Goal: Task Accomplishment & Management: Manage account settings

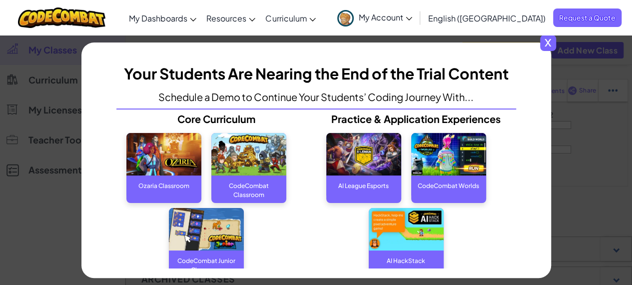
click at [550, 44] on span "x" at bounding box center [548, 43] width 16 height 16
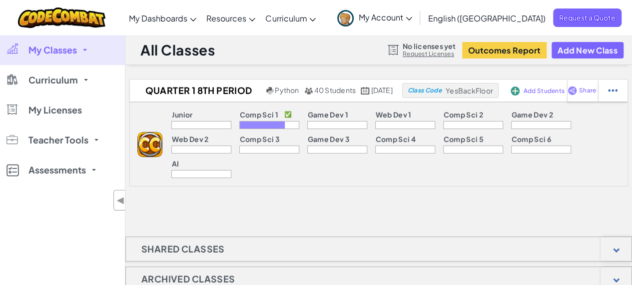
click at [239, 118] on div "Comp Sci 1 ✅" at bounding box center [269, 115] width 60 height 10
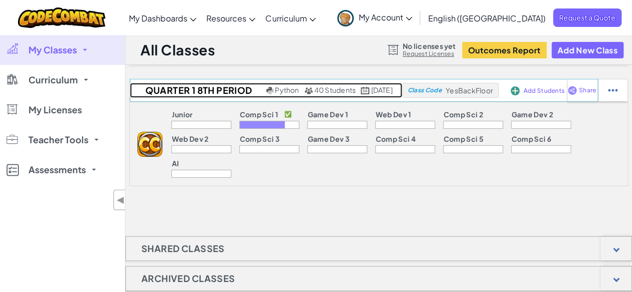
click at [315, 87] on span "40 Students" at bounding box center [335, 89] width 42 height 9
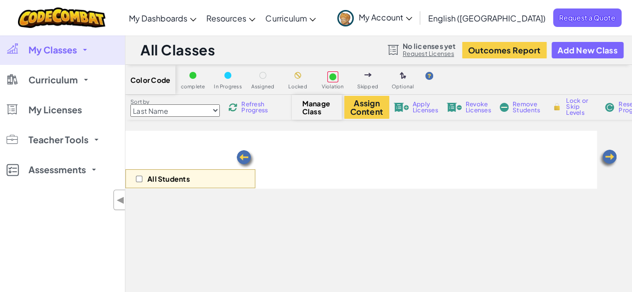
select select "560f1a9f22961295f9427742"
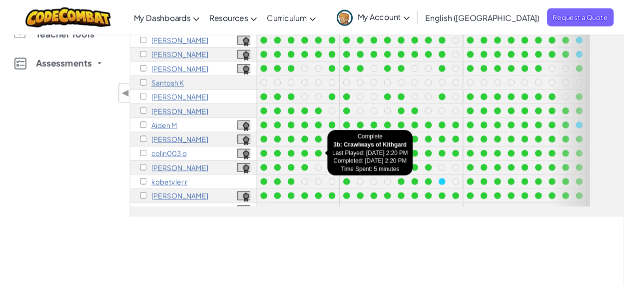
scroll to position [159, 0]
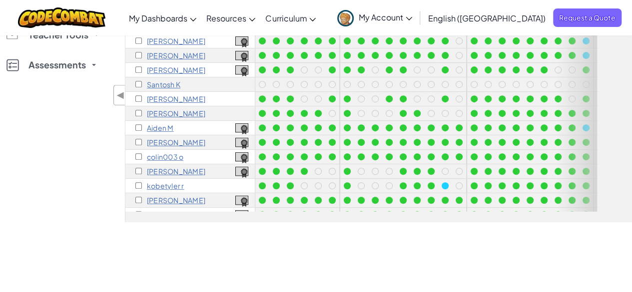
click at [161, 83] on p "Santosh K" at bounding box center [163, 84] width 33 height 8
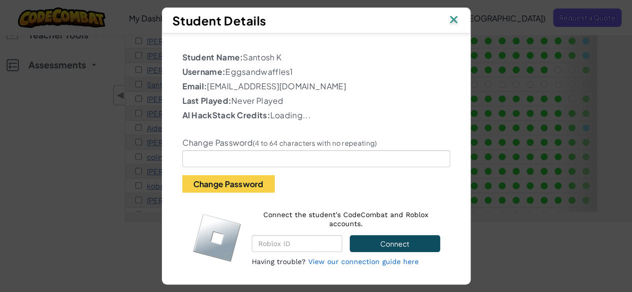
click at [453, 23] on img at bounding box center [453, 20] width 13 height 15
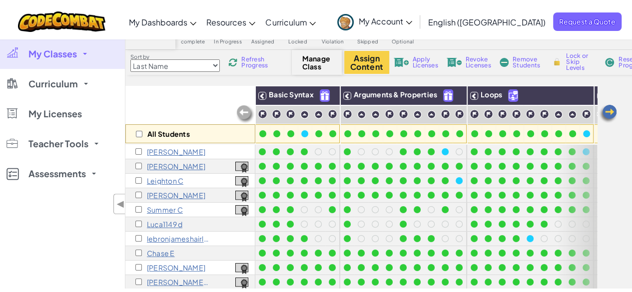
scroll to position [43, 0]
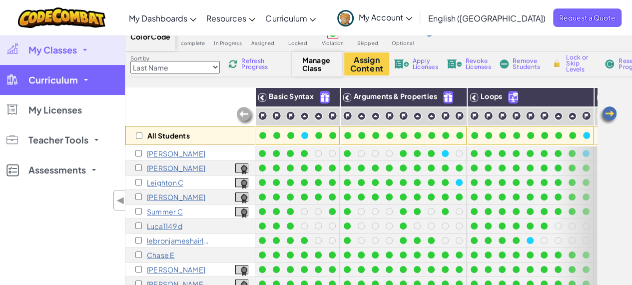
click at [65, 80] on span "Curriculum" at bounding box center [52, 79] width 49 height 9
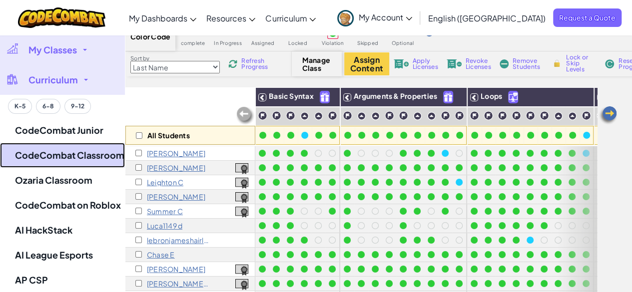
click at [69, 153] on link "CodeCombat Classroom" at bounding box center [62, 155] width 125 height 25
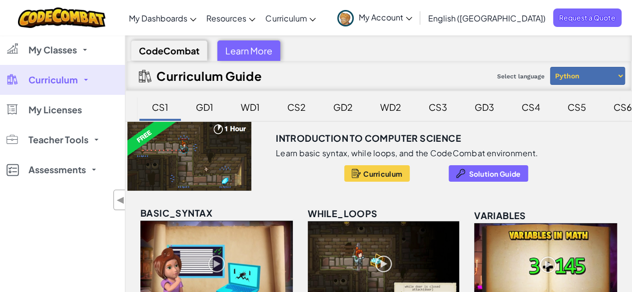
scroll to position [13, 0]
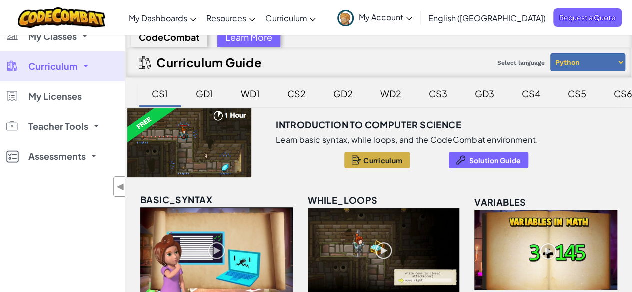
click at [377, 152] on button "Curriculum" at bounding box center [376, 160] width 65 height 16
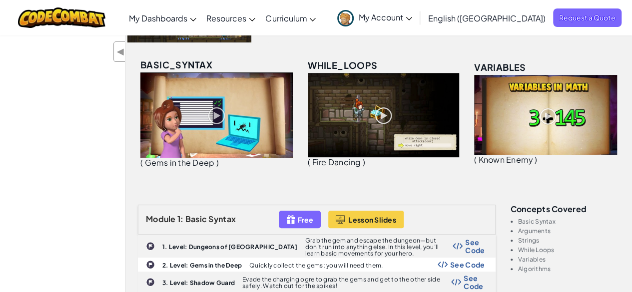
scroll to position [0, 0]
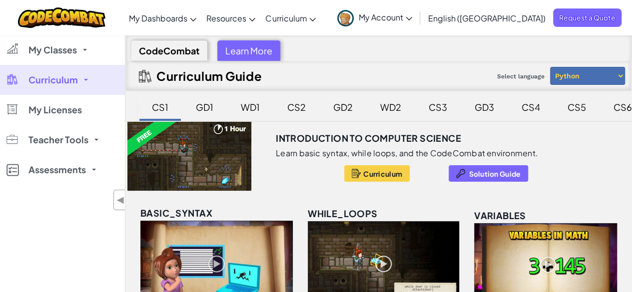
click at [592, 158] on div "Introduction to Computer Science Learn basic syntax, while loops, and the CodeC…" at bounding box center [378, 156] width 507 height 69
click at [204, 160] on div at bounding box center [189, 156] width 128 height 69
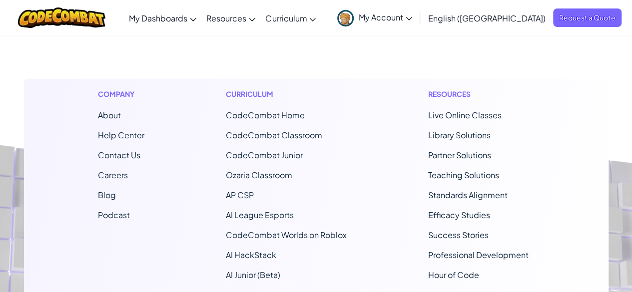
scroll to position [1271, 0]
click at [261, 110] on span "CodeCombat Home" at bounding box center [265, 115] width 79 height 10
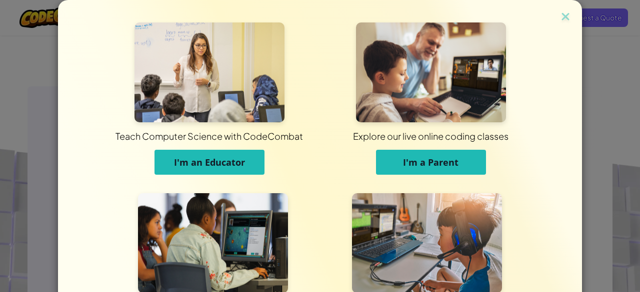
scroll to position [103, 0]
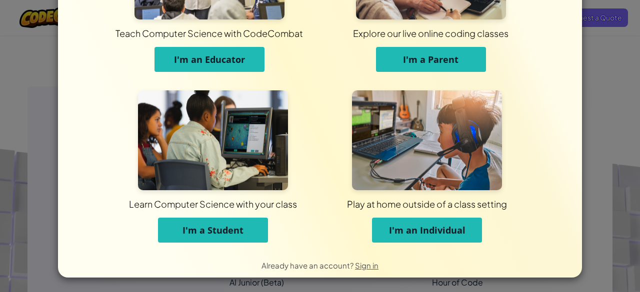
click at [231, 58] on span "I'm an Educator" at bounding box center [209, 59] width 71 height 12
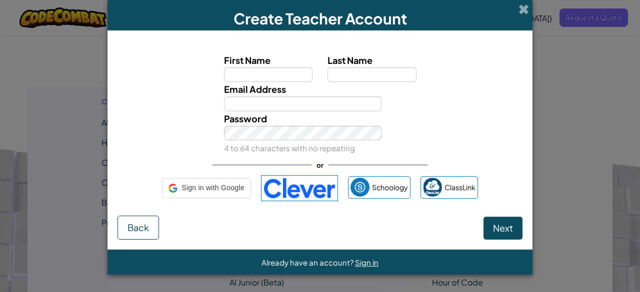
scroll to position [0, 0]
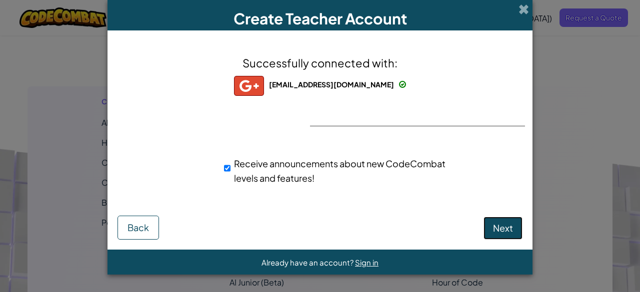
click at [507, 223] on span "Next" at bounding box center [503, 227] width 20 height 11
select select
select select "[GEOGRAPHIC_DATA]"
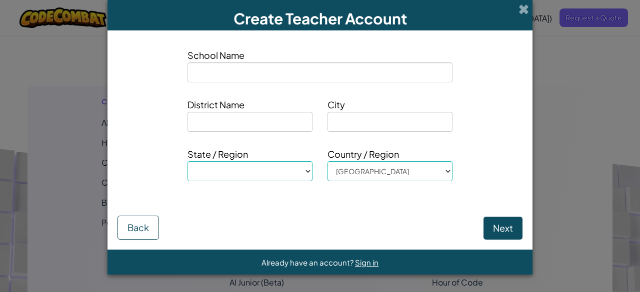
click at [516, 10] on div "Create Teacher Account" at bounding box center [319, 15] width 425 height 30
click at [522, 9] on span at bounding box center [523, 9] width 10 height 10
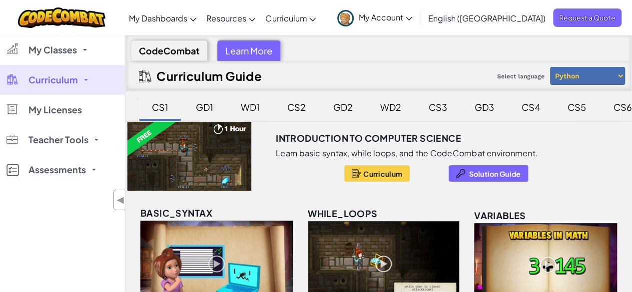
click at [412, 14] on span "My Account" at bounding box center [385, 17] width 53 height 10
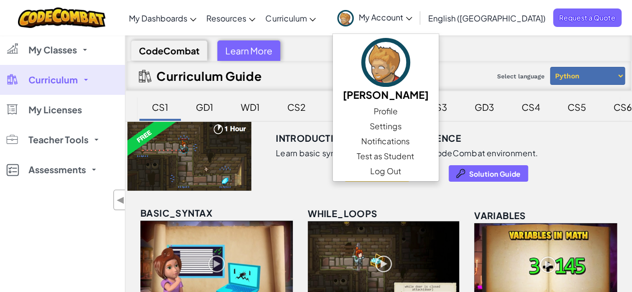
click at [250, 109] on div "WD1" at bounding box center [250, 106] width 39 height 23
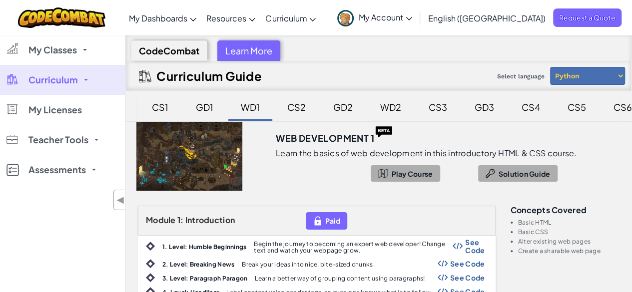
click at [253, 38] on div "CodeCombat Learn More" at bounding box center [379, 47] width 506 height 25
click at [249, 54] on div "Learn More" at bounding box center [248, 50] width 63 height 20
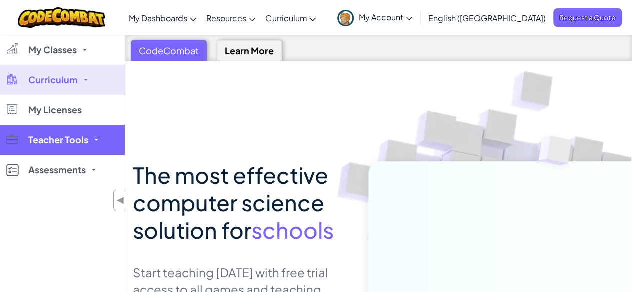
click at [76, 151] on link "Teacher Tools" at bounding box center [62, 140] width 125 height 30
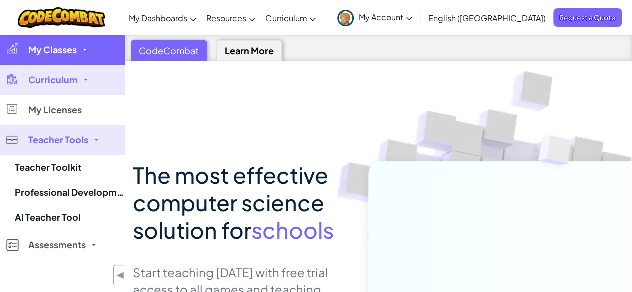
click at [60, 45] on span "My Classes" at bounding box center [52, 49] width 48 height 9
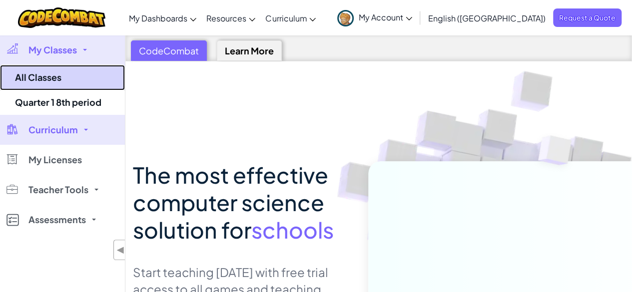
click at [44, 82] on link "All Classes" at bounding box center [62, 77] width 125 height 25
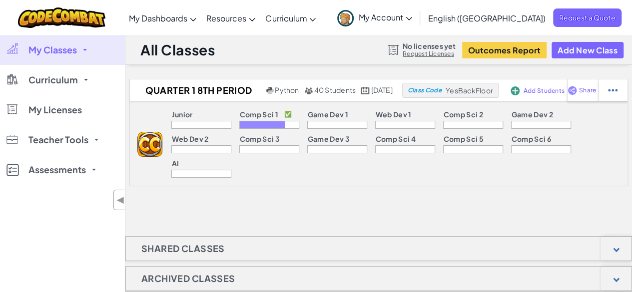
click at [69, 47] on span "My Classes" at bounding box center [52, 49] width 48 height 9
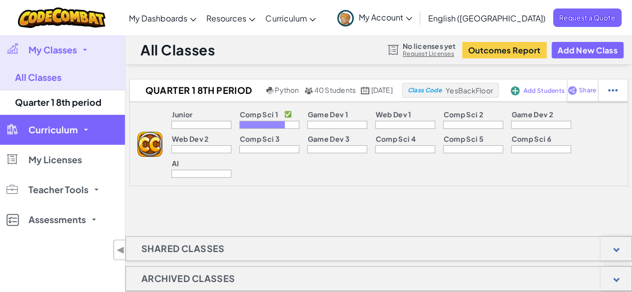
click at [65, 119] on link "Curriculum" at bounding box center [62, 130] width 125 height 30
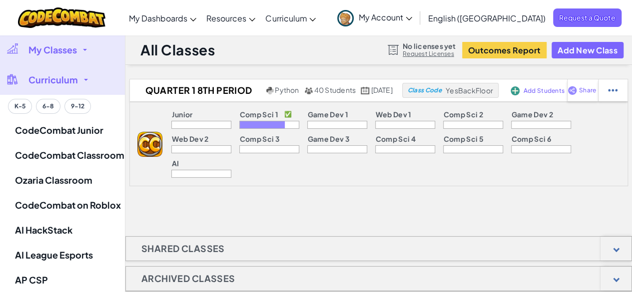
click at [65, 45] on span "My Classes" at bounding box center [52, 49] width 48 height 9
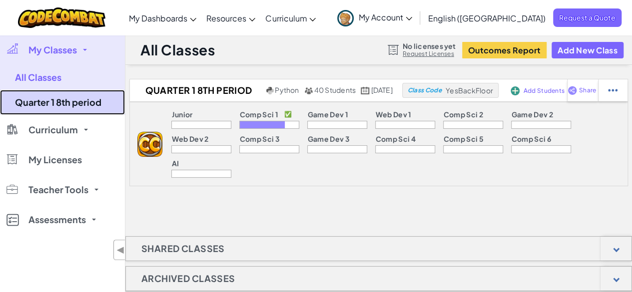
click at [57, 103] on link "Quarter 1 8th period" at bounding box center [62, 102] width 125 height 25
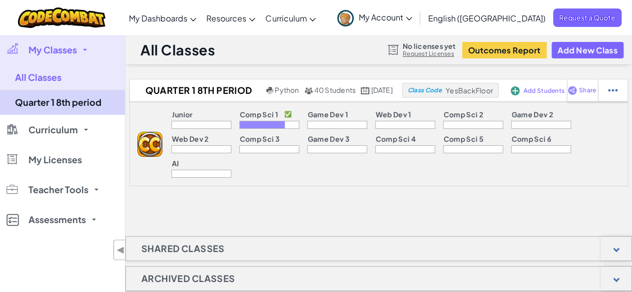
select select "560f1a9f22961295f9427742"
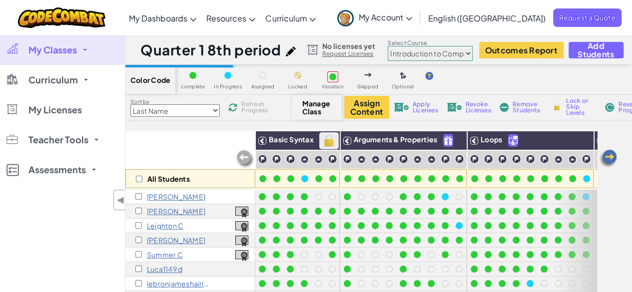
click at [321, 137] on img at bounding box center [328, 140] width 17 height 15
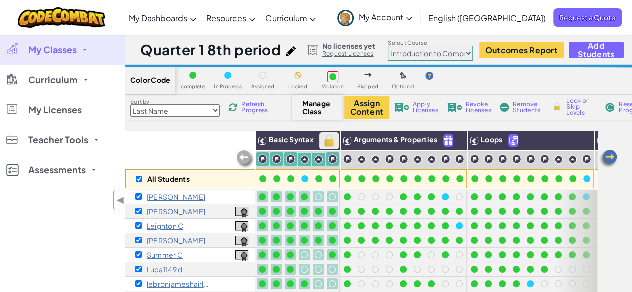
checkbox input "true"
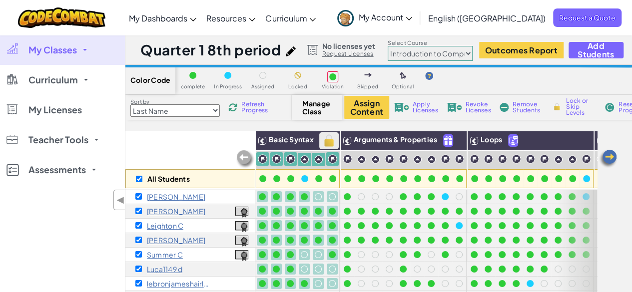
checkbox input "true"
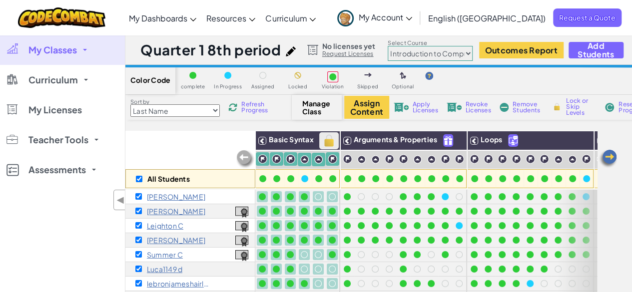
checkbox input "true"
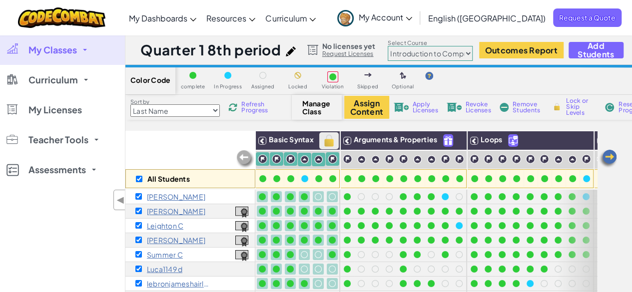
checkbox input "true"
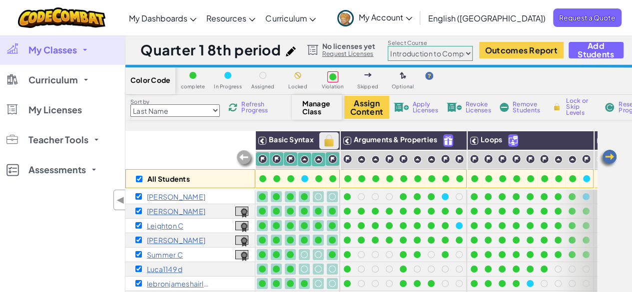
checkbox input "true"
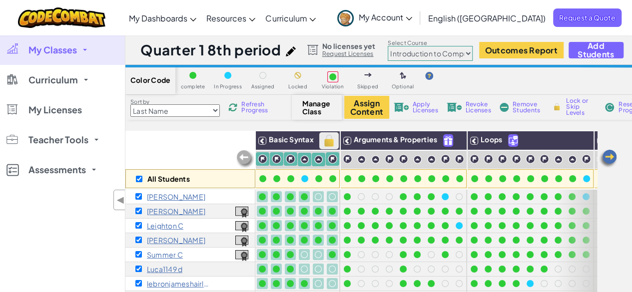
checkbox input "true"
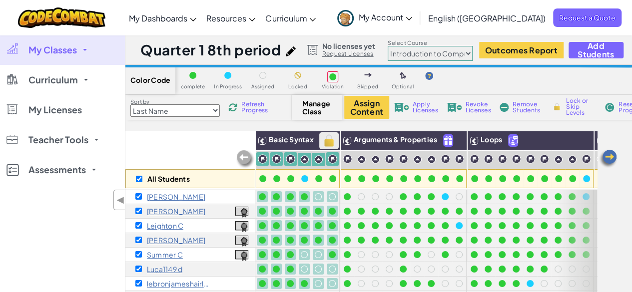
checkbox input "true"
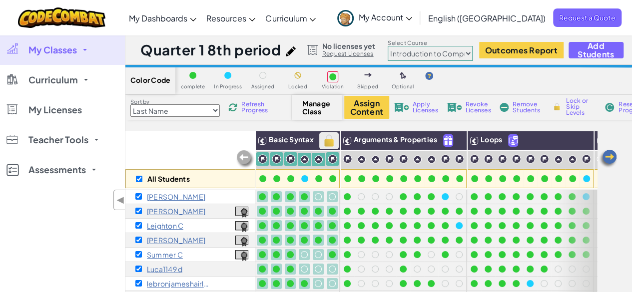
checkbox input "true"
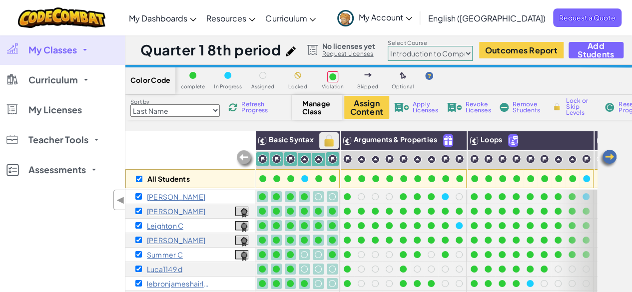
checkbox input "true"
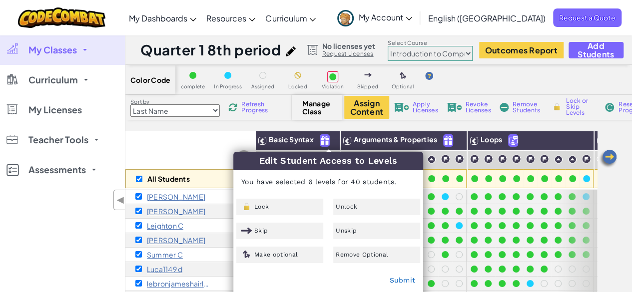
click at [225, 134] on div "All Students" at bounding box center [190, 160] width 130 height 58
checkbox input "false"
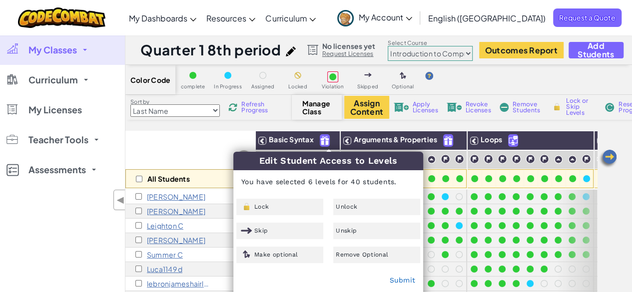
checkbox input "false"
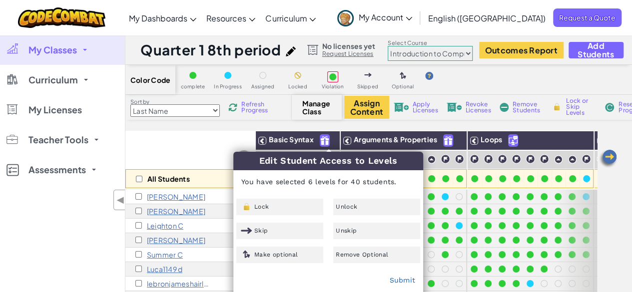
checkbox input "false"
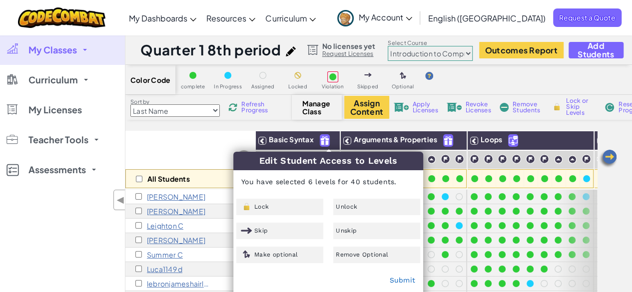
checkbox input "false"
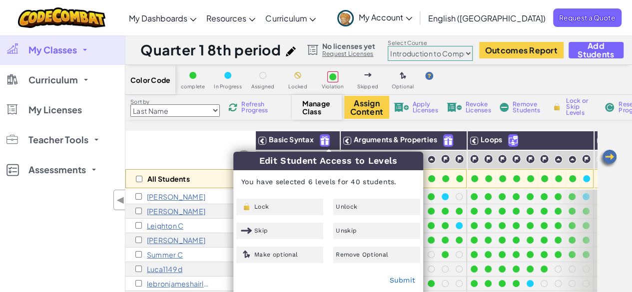
checkbox input "false"
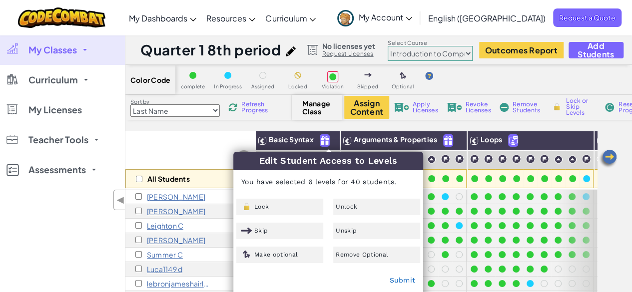
checkbox input "false"
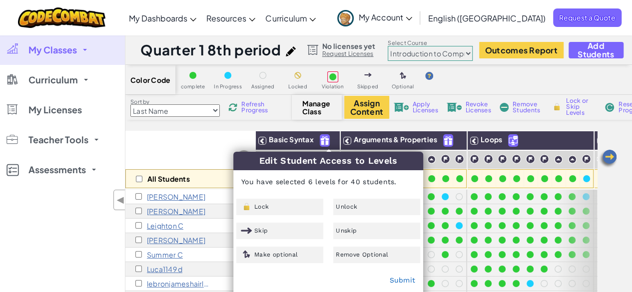
checkbox input "false"
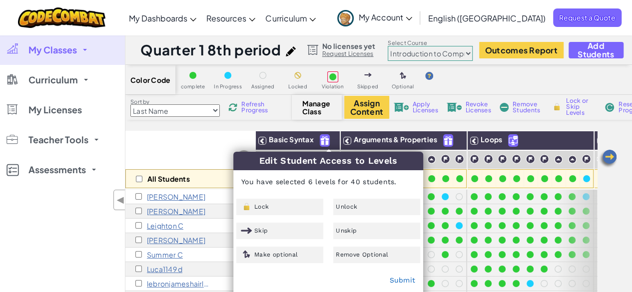
checkbox input "false"
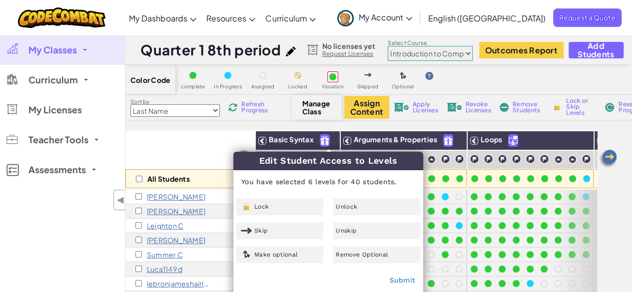
checkbox input "false"
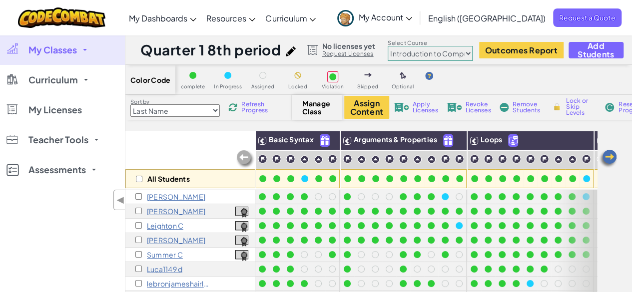
click at [262, 162] on img at bounding box center [262, 158] width 9 height 9
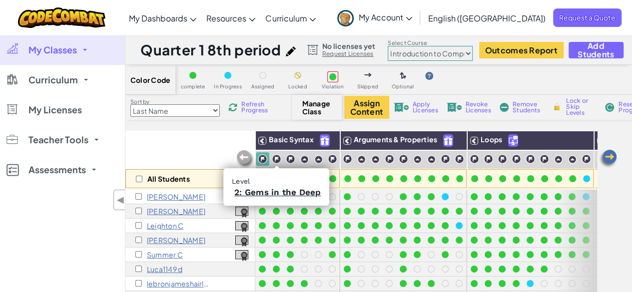
click at [261, 158] on img at bounding box center [262, 158] width 9 height 9
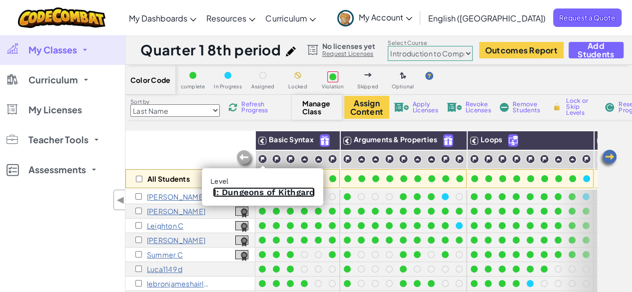
click at [258, 191] on link "1: Dungeons of Kithgard" at bounding box center [264, 192] width 102 height 10
